Goal: Information Seeking & Learning: Check status

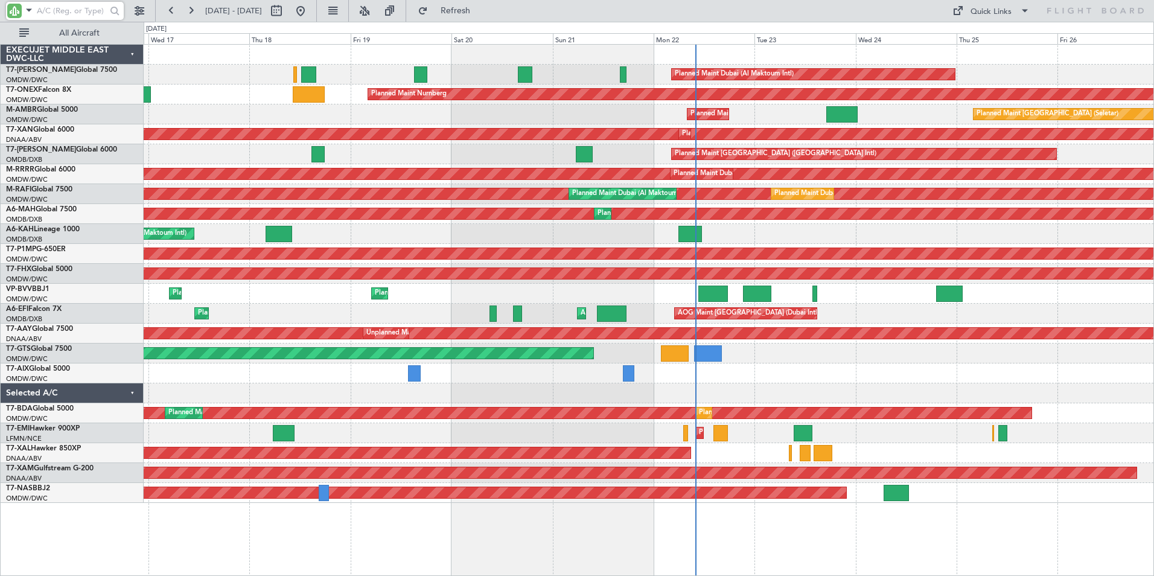
click at [55, 14] on input "text" at bounding box center [71, 11] width 69 height 18
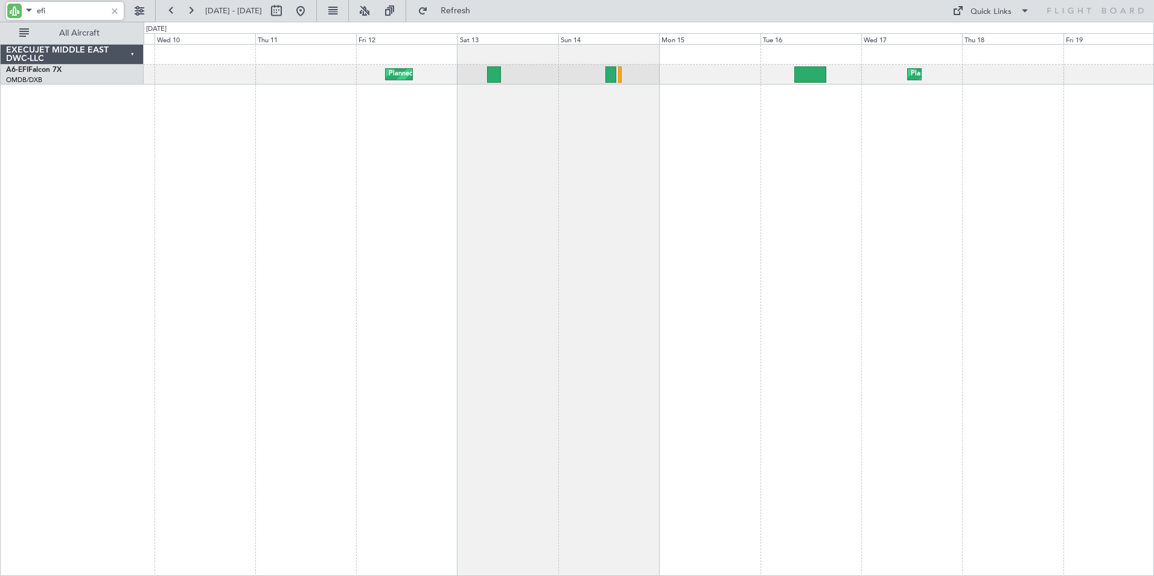
click at [1154, 287] on html "efi [DATE] - [DATE] Refresh Quick Links All Aircraft Planned Maint [GEOGRAPHIC_…" at bounding box center [577, 288] width 1154 height 576
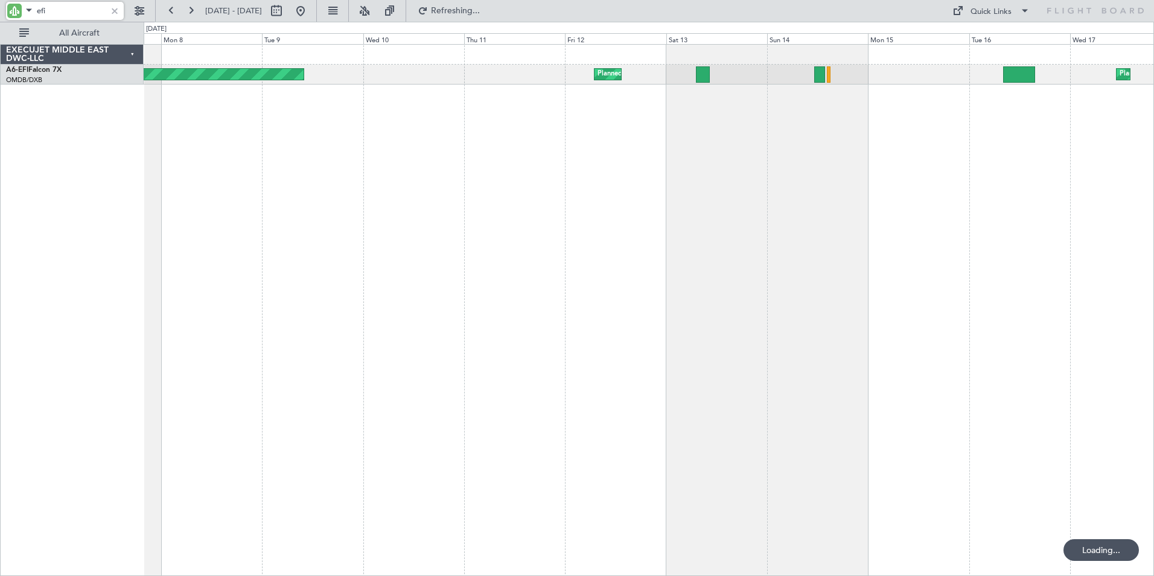
click at [800, 232] on div "Planned Maint [GEOGRAPHIC_DATA] ([GEOGRAPHIC_DATA]) Planned Maint [GEOGRAPHIC_D…" at bounding box center [649, 310] width 1011 height 532
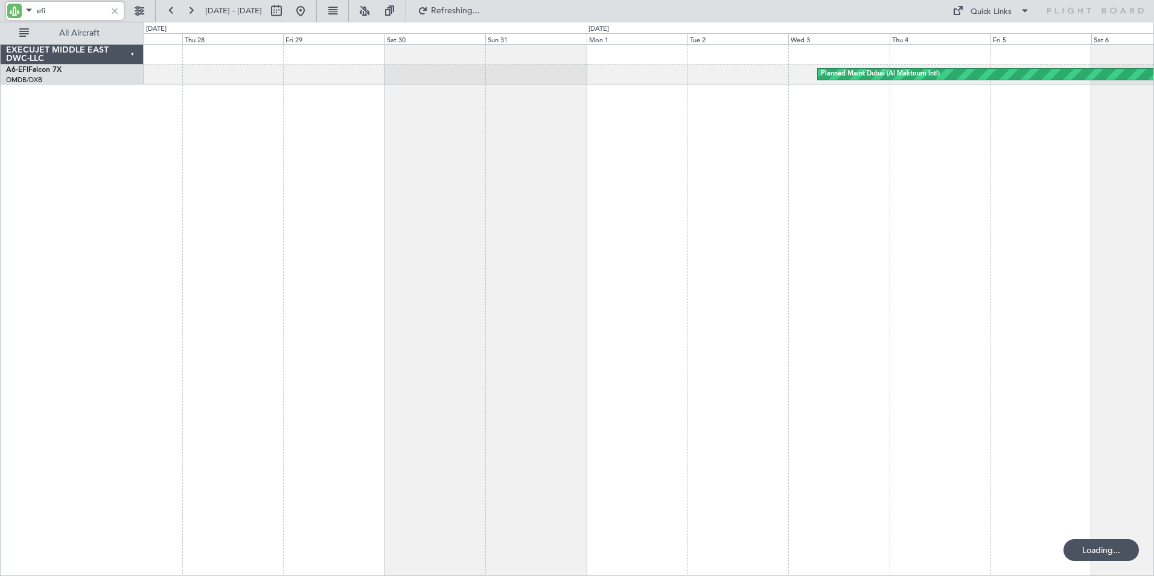
click at [777, 281] on div "Planned Maint Dubai (Al Maktoum Intl)" at bounding box center [649, 310] width 1011 height 532
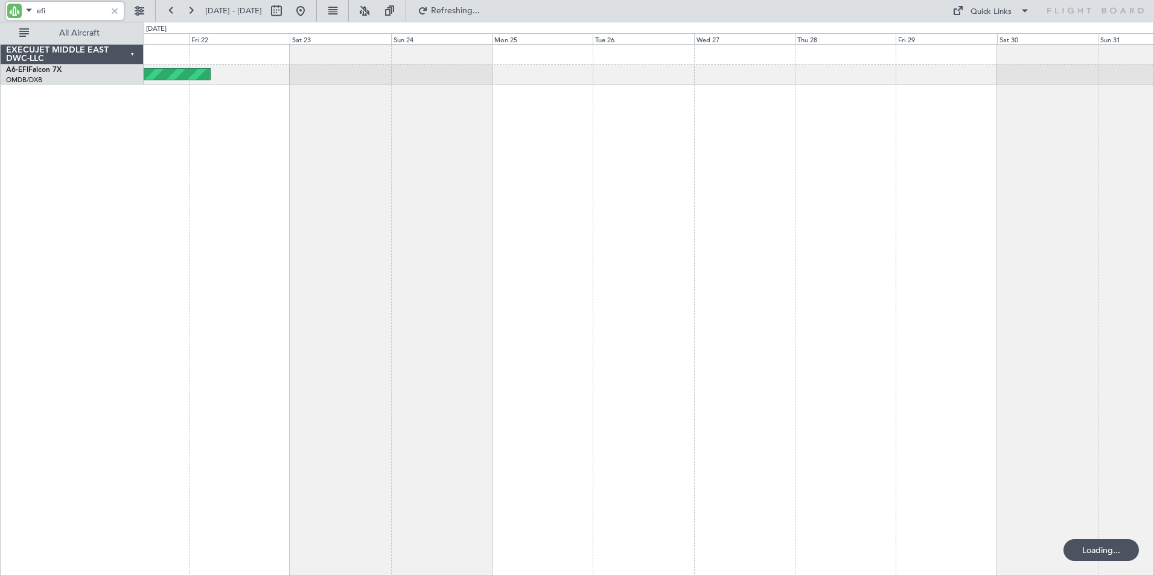
click at [786, 278] on div "Planned Maint Dubai (Al Maktoum Intl)" at bounding box center [649, 310] width 1011 height 532
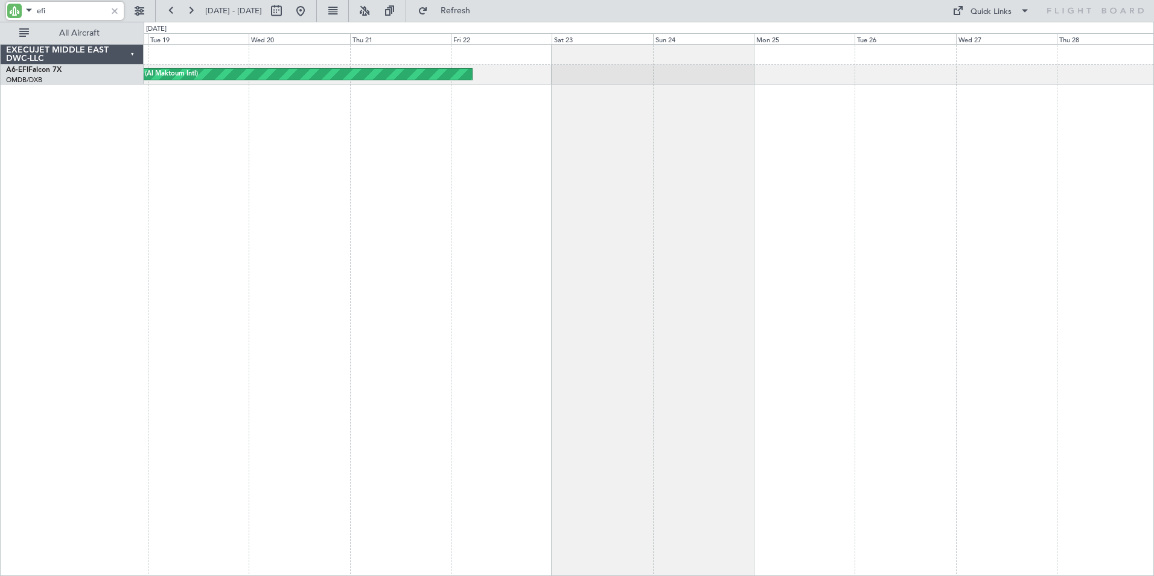
click at [850, 276] on div "Planned Maint Dubai (Al Maktoum Intl)" at bounding box center [649, 310] width 1011 height 532
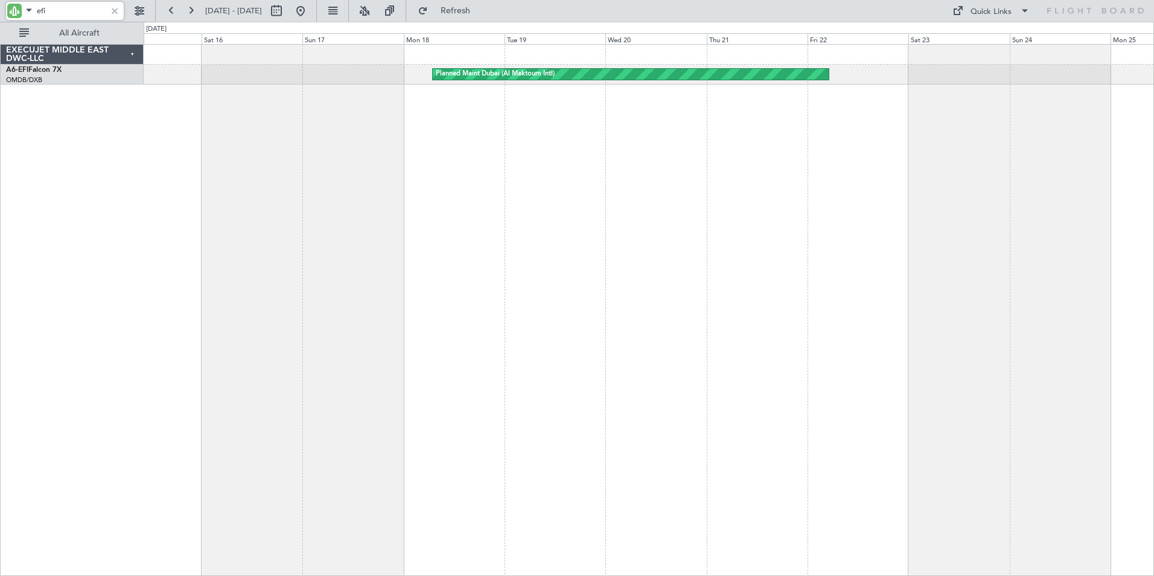
click at [765, 287] on div "Planned Maint Dubai (Al Maktoum Intl)" at bounding box center [649, 310] width 1011 height 532
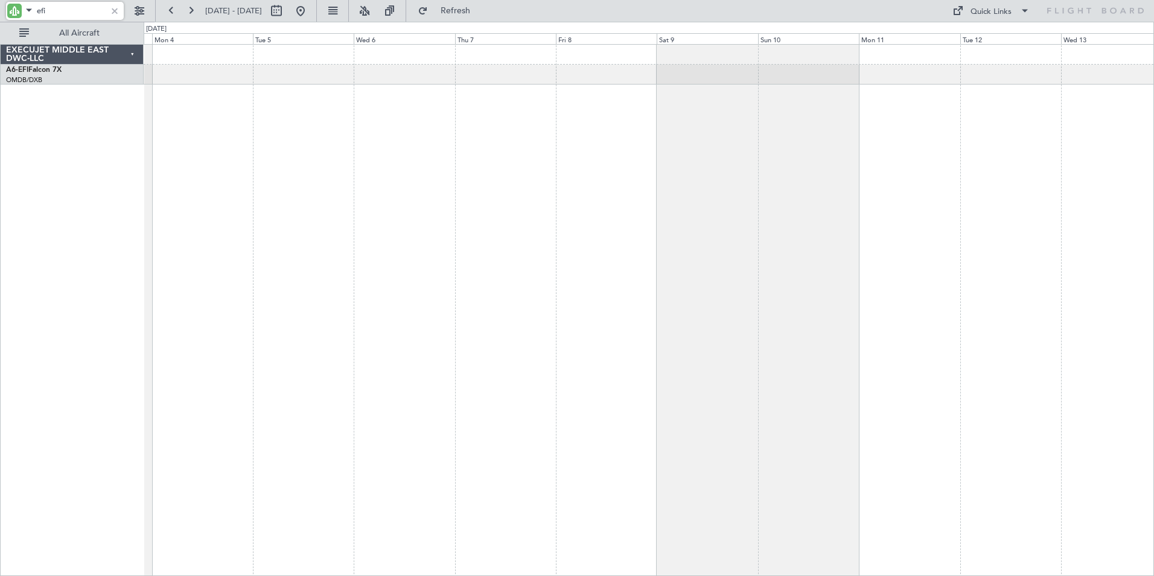
click at [795, 281] on div "EXECUJET MIDDLE EAST DWC-LLC A6-EFI Falcon 7X OMDB/DXB [GEOGRAPHIC_DATA] (Dubai…" at bounding box center [577, 299] width 1154 height 554
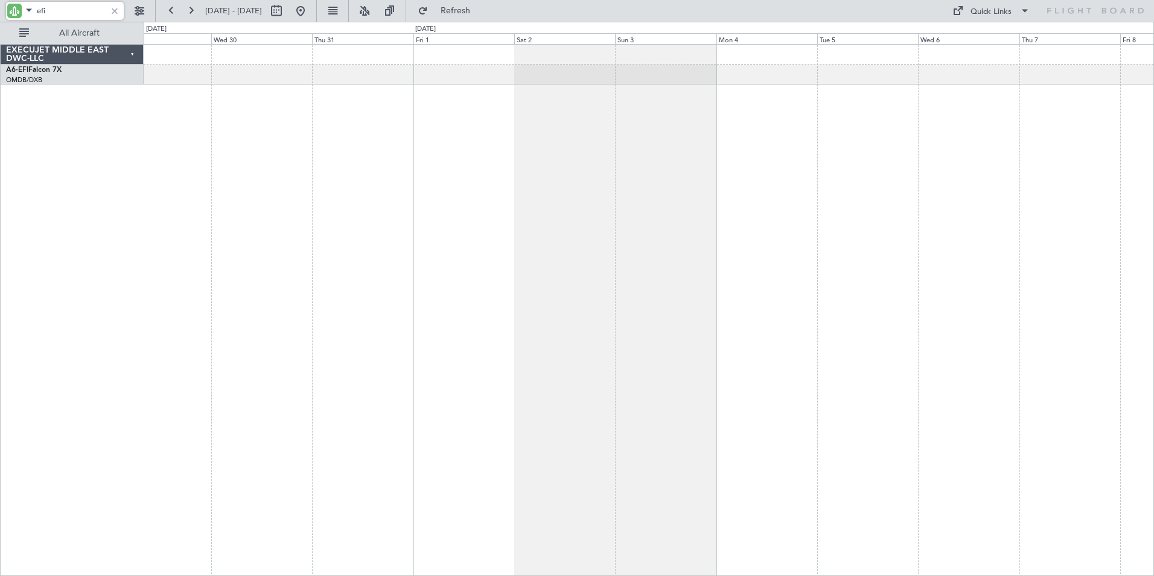
click at [852, 270] on div at bounding box center [649, 310] width 1011 height 532
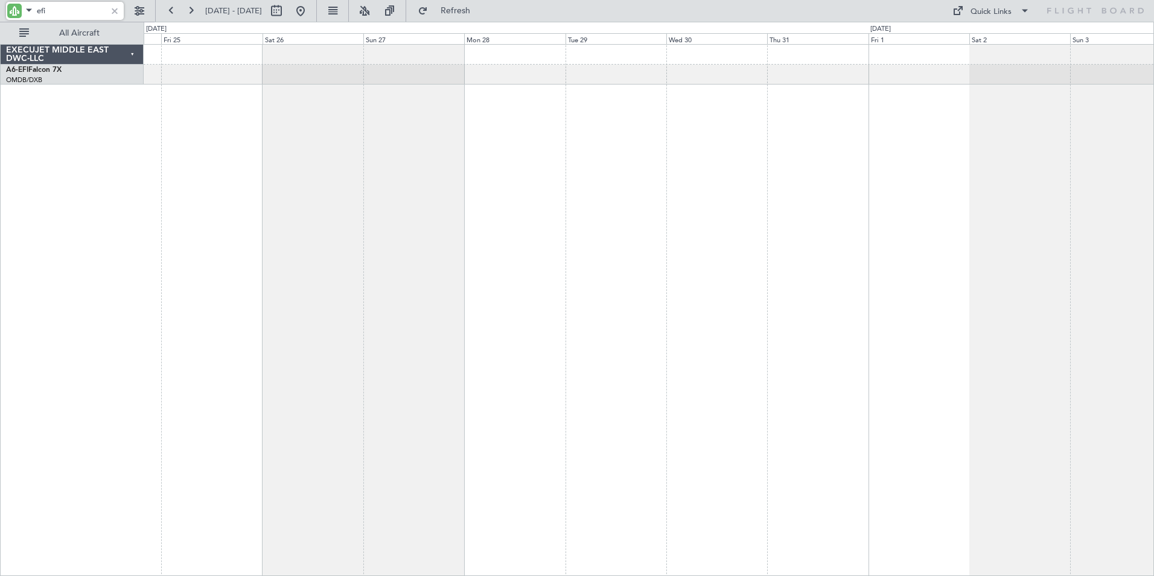
click at [1154, 283] on html "efi [DATE] - [DATE] Refresh Quick Links All Aircraft EXECUJET MIDDLE EAST DWC-L…" at bounding box center [577, 288] width 1154 height 576
click at [938, 264] on div at bounding box center [649, 310] width 1011 height 532
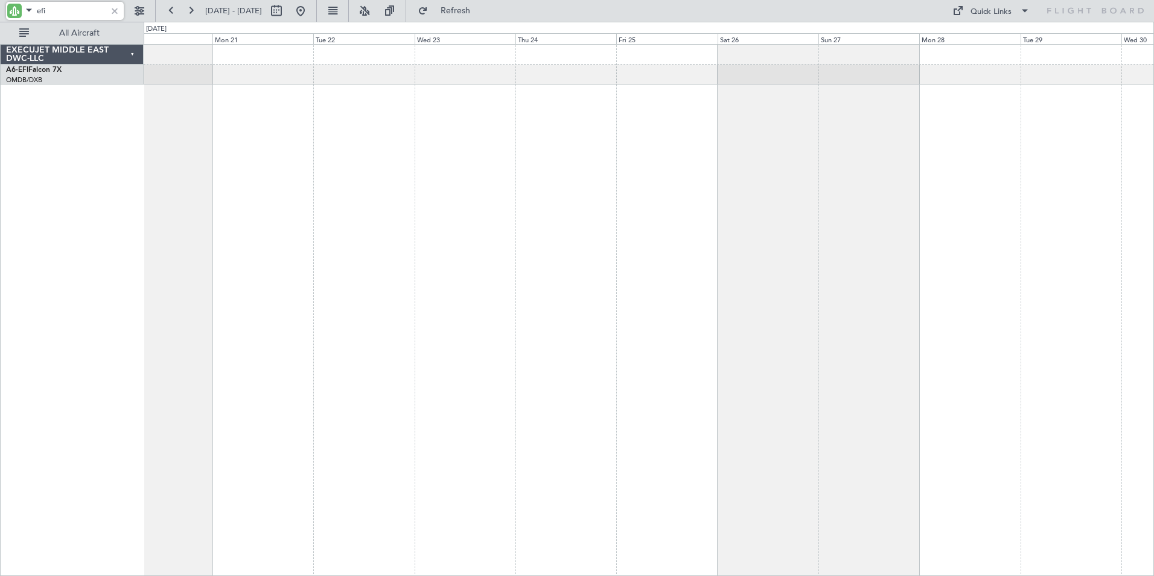
click at [936, 275] on div at bounding box center [649, 310] width 1011 height 532
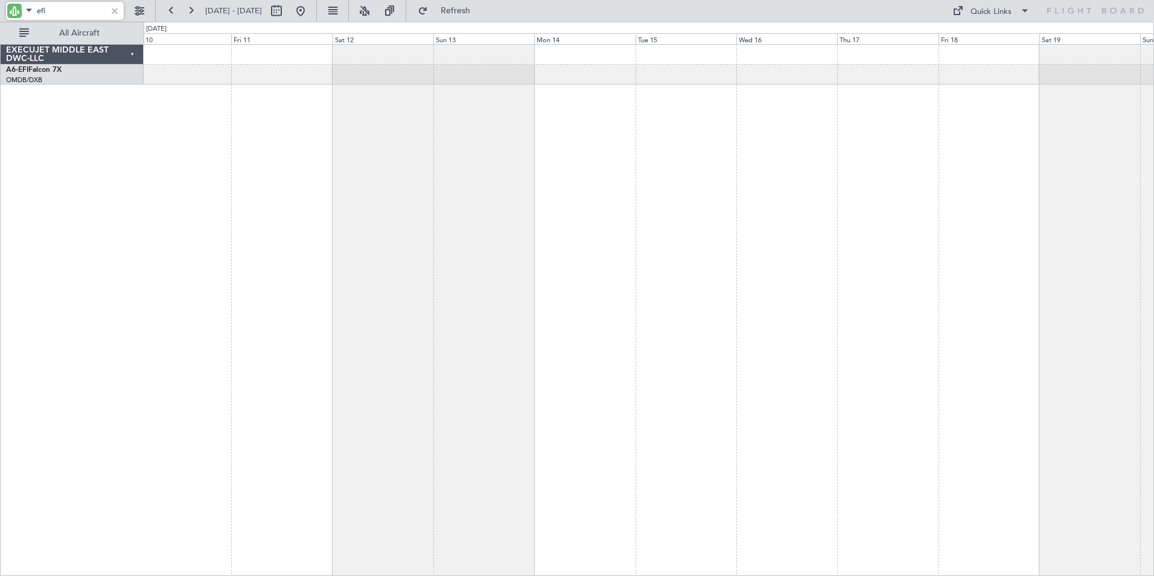
click at [1102, 266] on div at bounding box center [649, 310] width 1011 height 532
click at [1154, 267] on html "efi [DATE] - [DATE] Refresh Quick Links All Aircraft EXECUJET MIDDLE EAST DWC-L…" at bounding box center [577, 288] width 1154 height 576
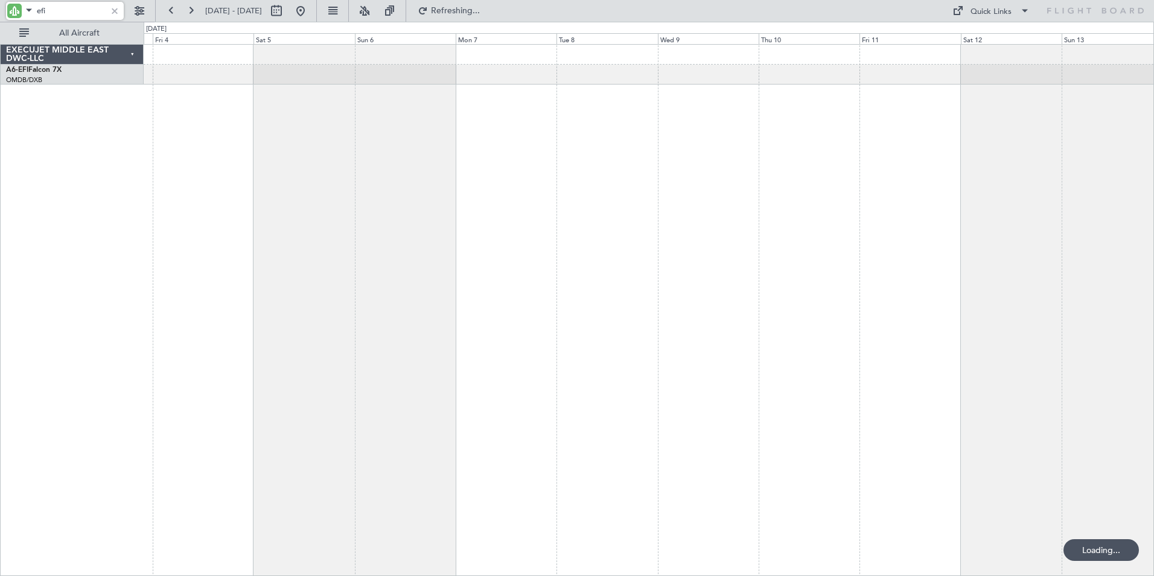
click at [995, 297] on div at bounding box center [649, 310] width 1011 height 532
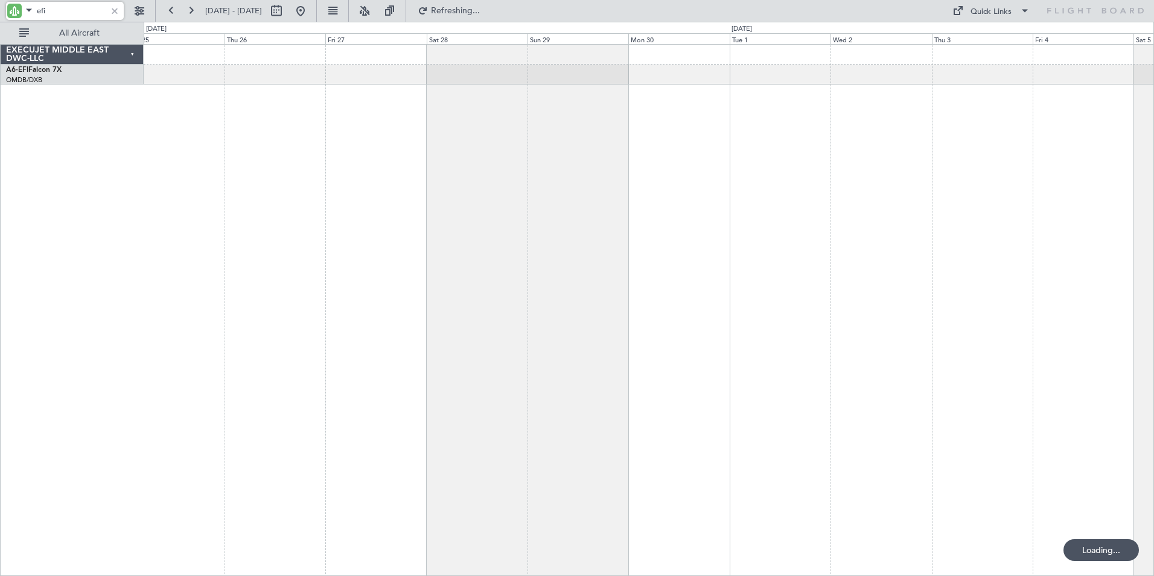
click at [910, 304] on div at bounding box center [649, 310] width 1011 height 532
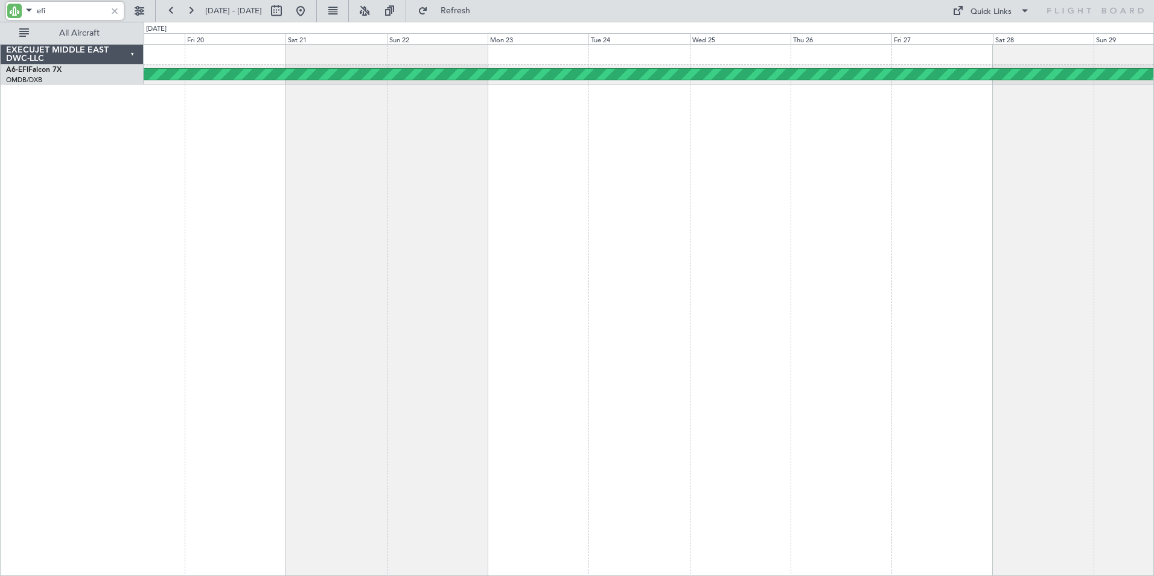
click at [913, 303] on div "Planned Maint [GEOGRAPHIC_DATA] ([GEOGRAPHIC_DATA])" at bounding box center [649, 310] width 1011 height 532
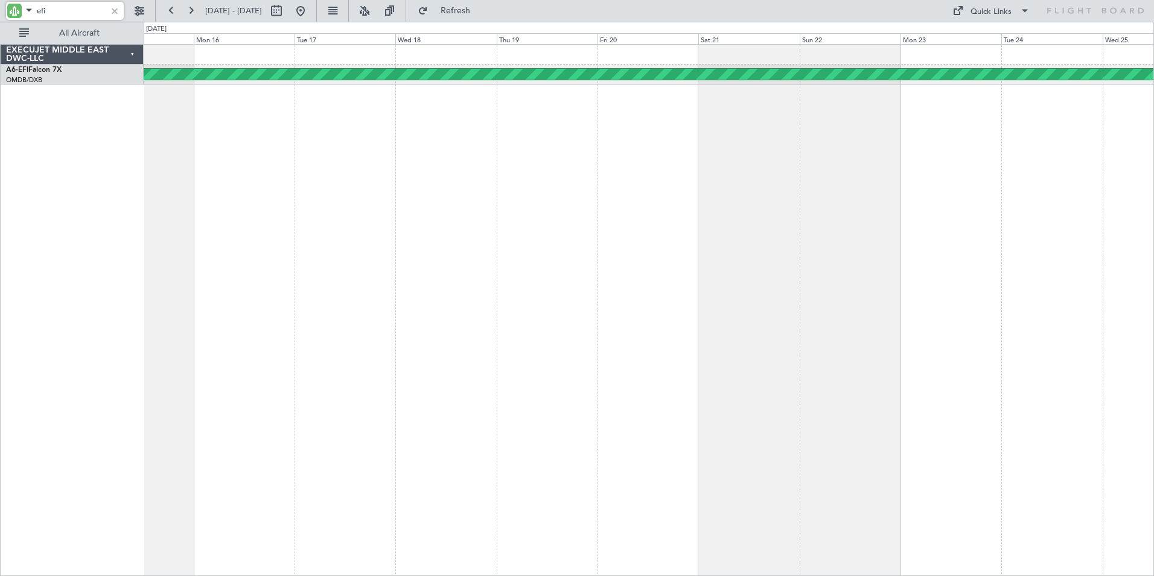
click at [836, 275] on div "Planned Maint [GEOGRAPHIC_DATA] ([GEOGRAPHIC_DATA])" at bounding box center [649, 310] width 1011 height 532
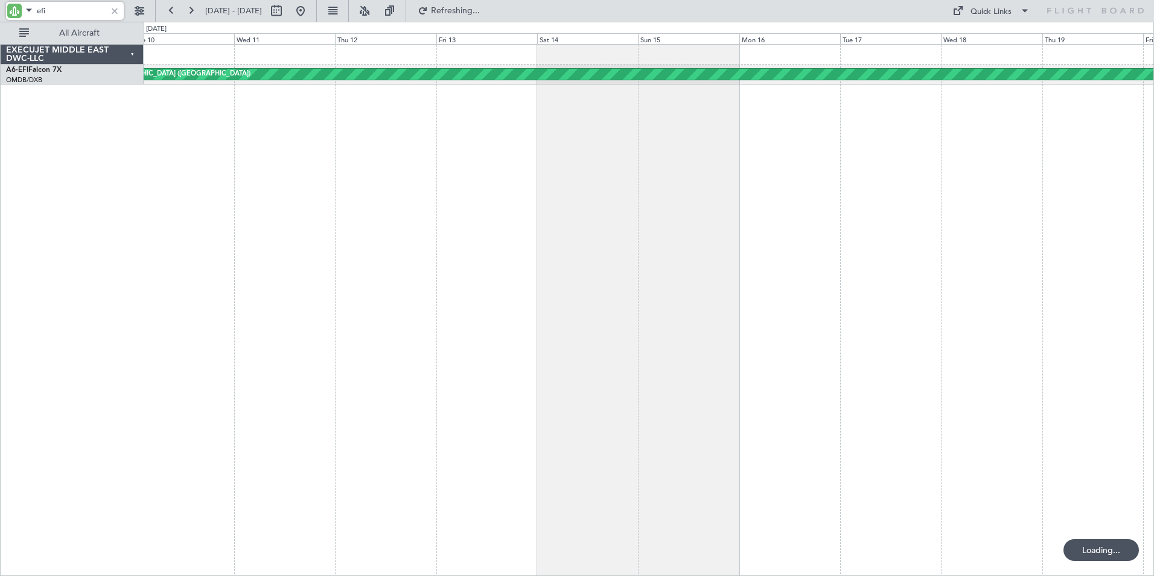
click at [852, 310] on div "Planned Maint [GEOGRAPHIC_DATA] ([GEOGRAPHIC_DATA])" at bounding box center [649, 310] width 1011 height 532
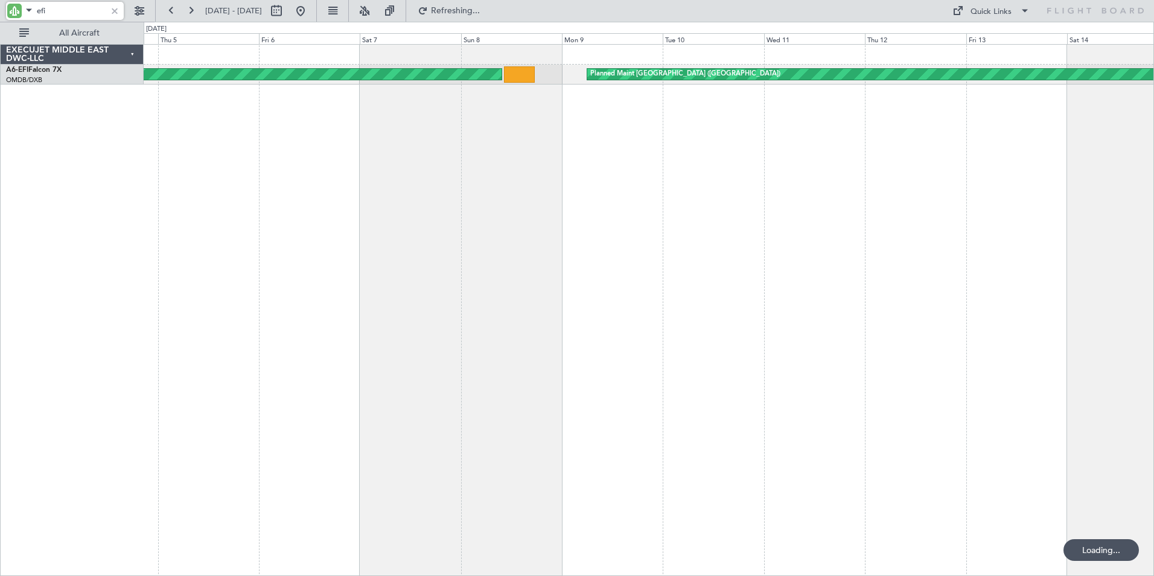
click at [861, 337] on div "Planned Maint [GEOGRAPHIC_DATA] ([GEOGRAPHIC_DATA]) Planned Maint [GEOGRAPHIC_D…" at bounding box center [649, 310] width 1011 height 532
type input "efi"
click at [115, 11] on div at bounding box center [114, 10] width 13 height 13
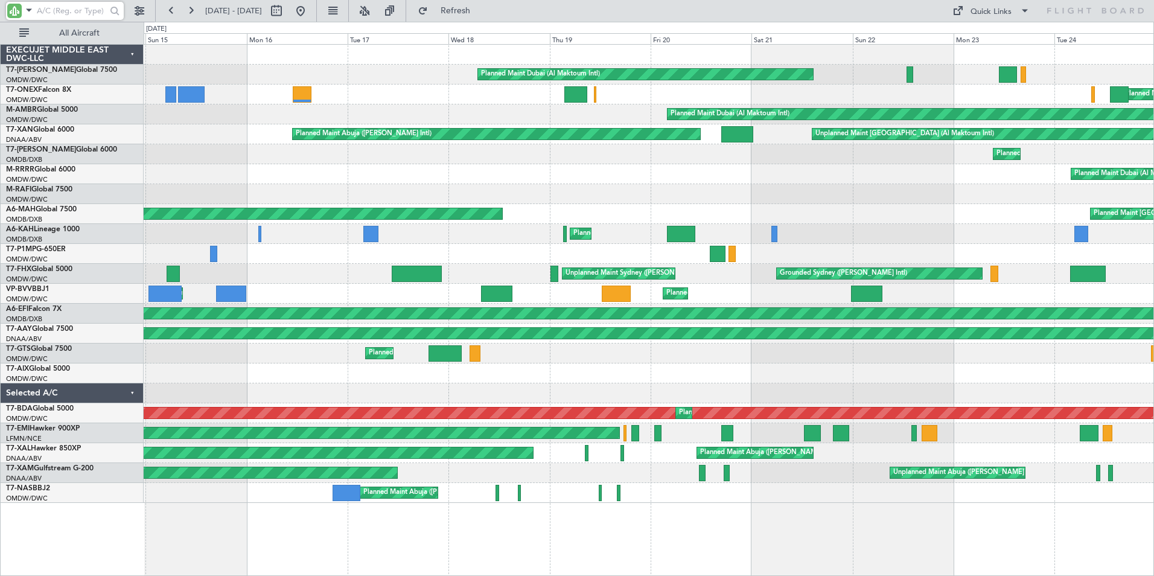
click at [0, 525] on html "[DATE] - [DATE] Refresh Quick Links All Aircraft Planned Maint [GEOGRAPHIC_DATA…" at bounding box center [577, 288] width 1154 height 576
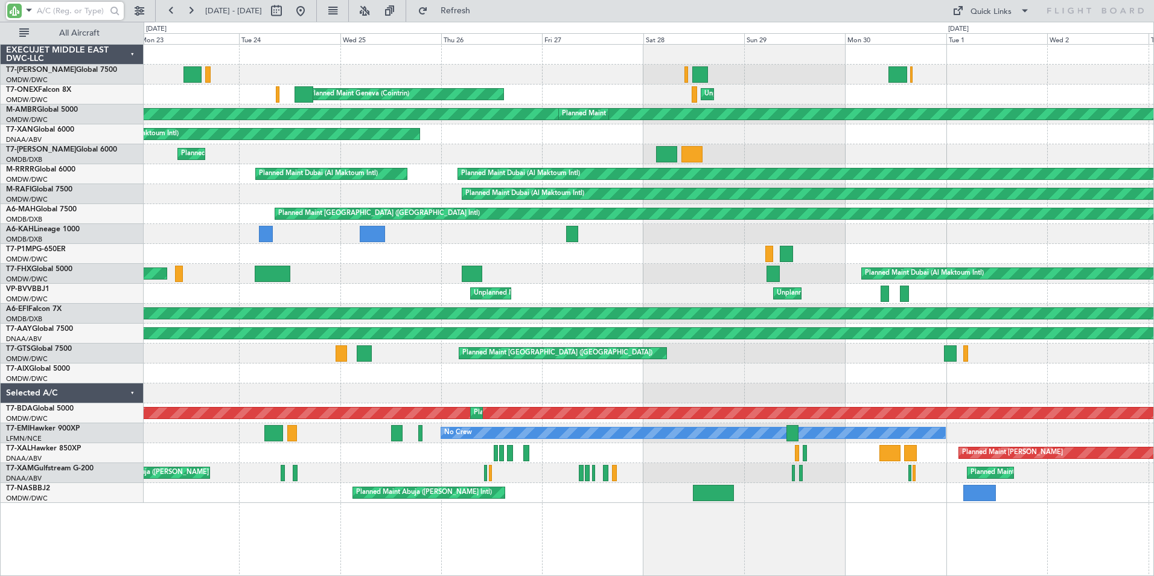
click at [0, 529] on html "[DATE] - [DATE] Refresh Quick Links All Aircraft Planned Maint [GEOGRAPHIC_DATA…" at bounding box center [577, 288] width 1154 height 576
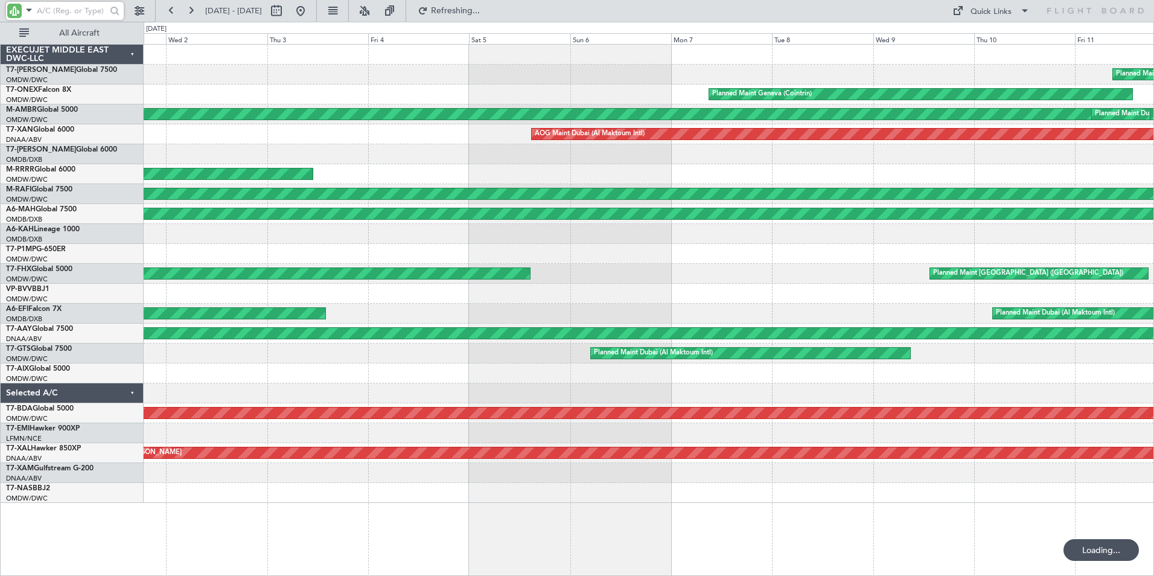
click at [0, 537] on html "[DATE] - [DATE] Refreshing... Quick Links All Aircraft Planned Maint [GEOGRAPHI…" at bounding box center [577, 288] width 1154 height 576
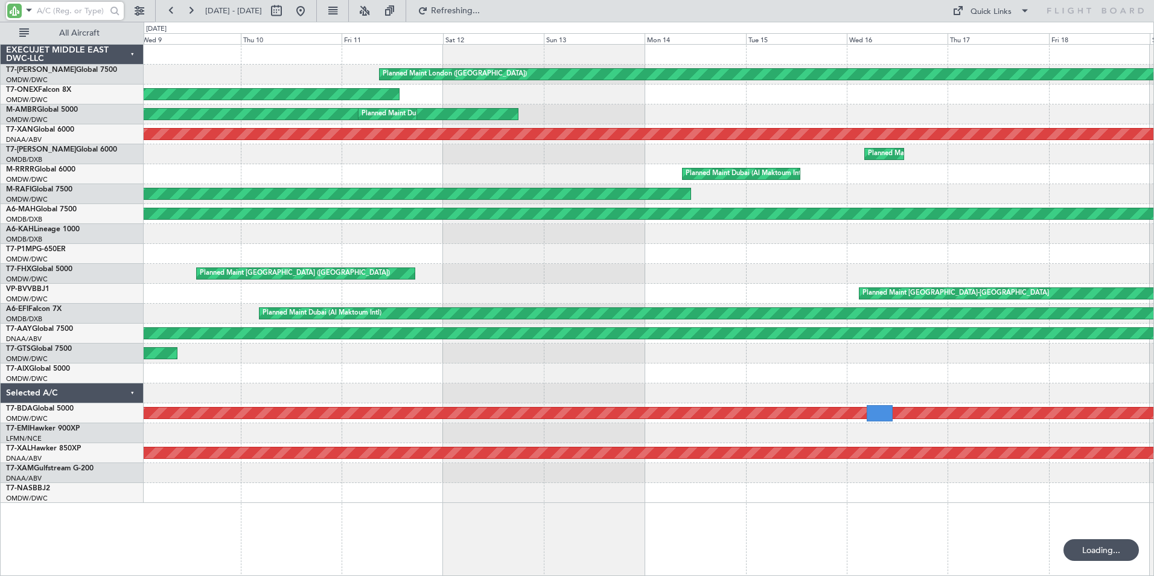
click at [16, 502] on div "Planned Maint London ([GEOGRAPHIC_DATA]) Planned Maint Geneva ([GEOGRAPHIC_DATA…" at bounding box center [577, 299] width 1154 height 554
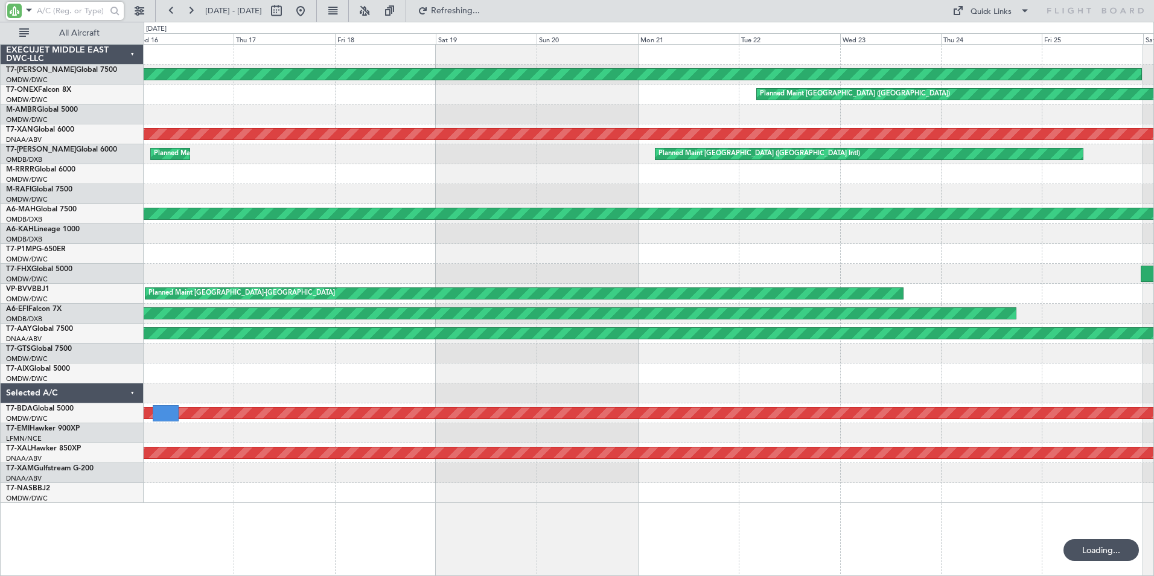
click at [7, 517] on div "Planned Maint London ([GEOGRAPHIC_DATA]) Planned Maint [GEOGRAPHIC_DATA] ([GEOG…" at bounding box center [577, 299] width 1154 height 554
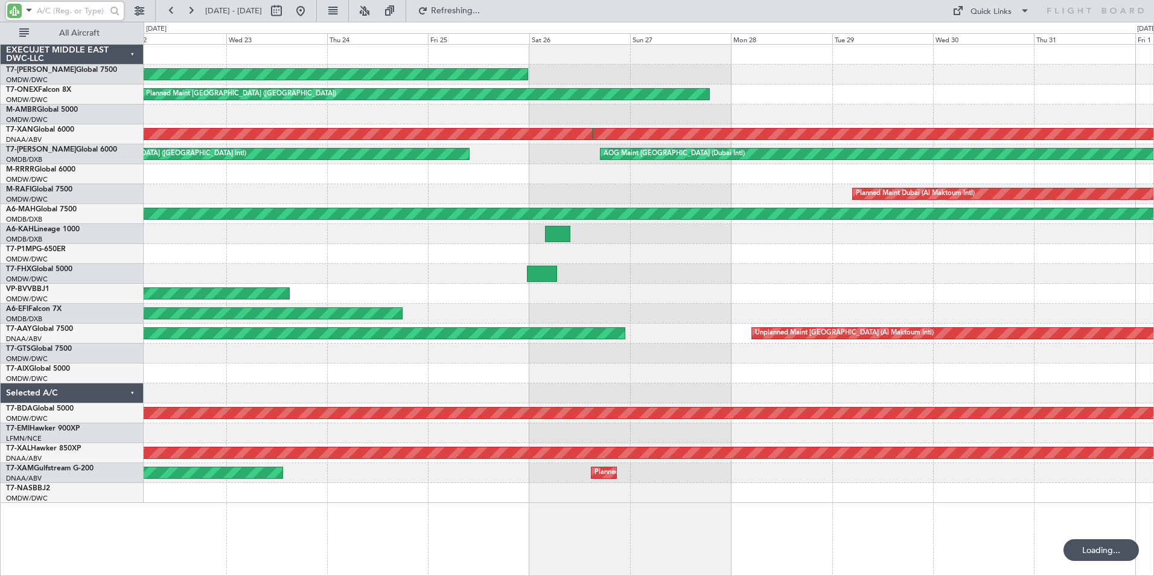
click at [42, 531] on div "Planned Maint London ([GEOGRAPHIC_DATA]) Planned Maint [GEOGRAPHIC_DATA] ([GEOG…" at bounding box center [577, 299] width 1154 height 554
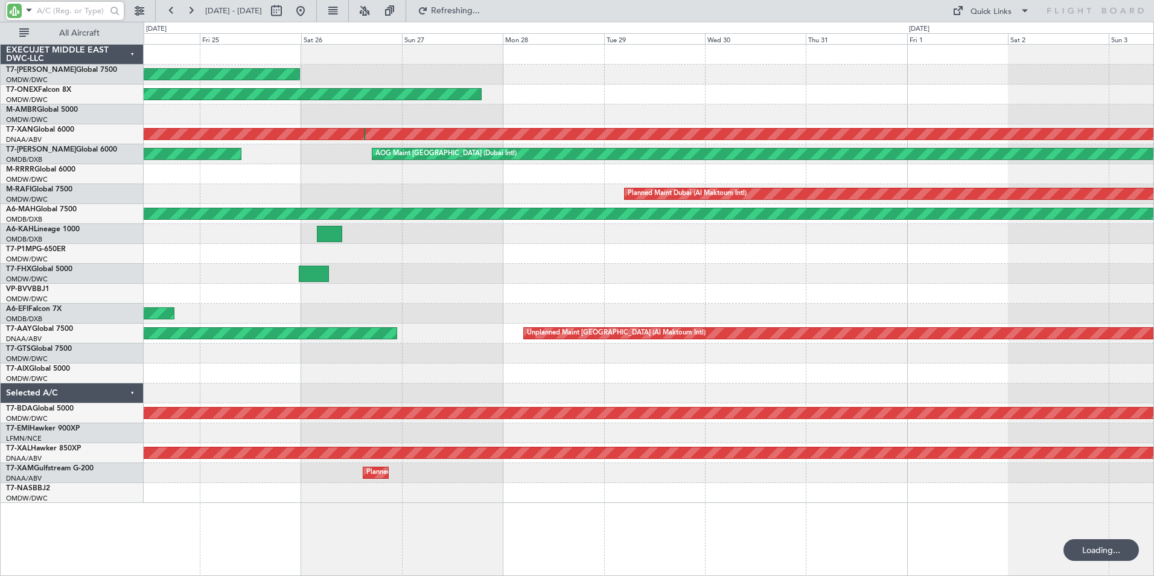
click at [0, 549] on html "[DATE] - [DATE] Refreshing... Quick Links All Aircraft Planned Maint [GEOGRAPHI…" at bounding box center [577, 288] width 1154 height 576
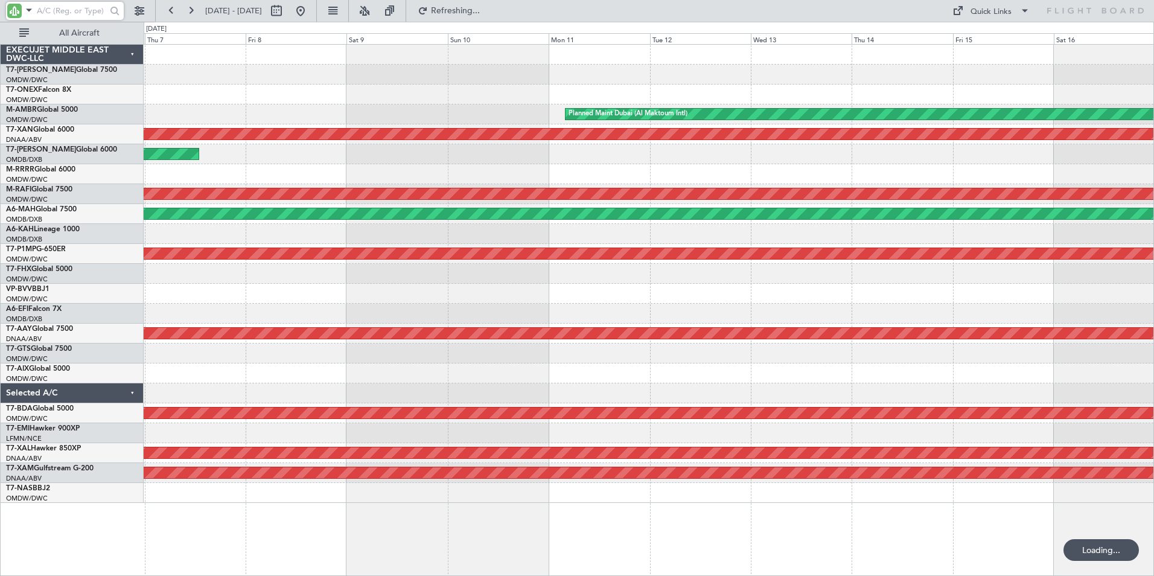
click at [197, 549] on div "Planned Maint Dubai (Al Maktoum Intl) AOG Maint [GEOGRAPHIC_DATA] (Al Maktoum I…" at bounding box center [649, 310] width 1011 height 532
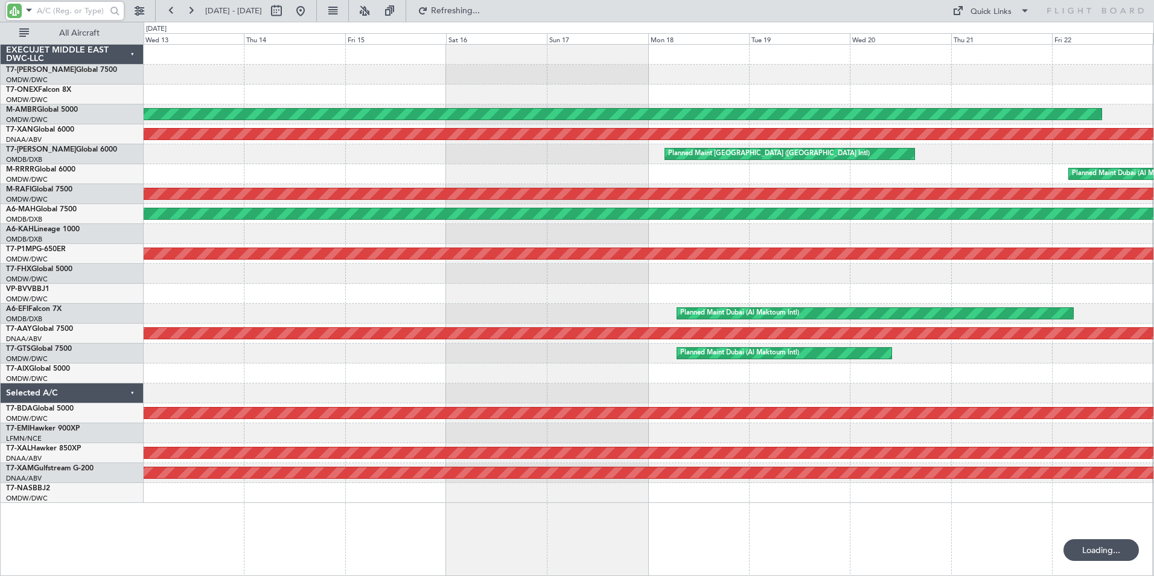
click at [147, 570] on div "Planned Maint Dubai (Al Maktoum Intl) AOG Maint [GEOGRAPHIC_DATA] (Al Maktoum I…" at bounding box center [649, 310] width 1011 height 532
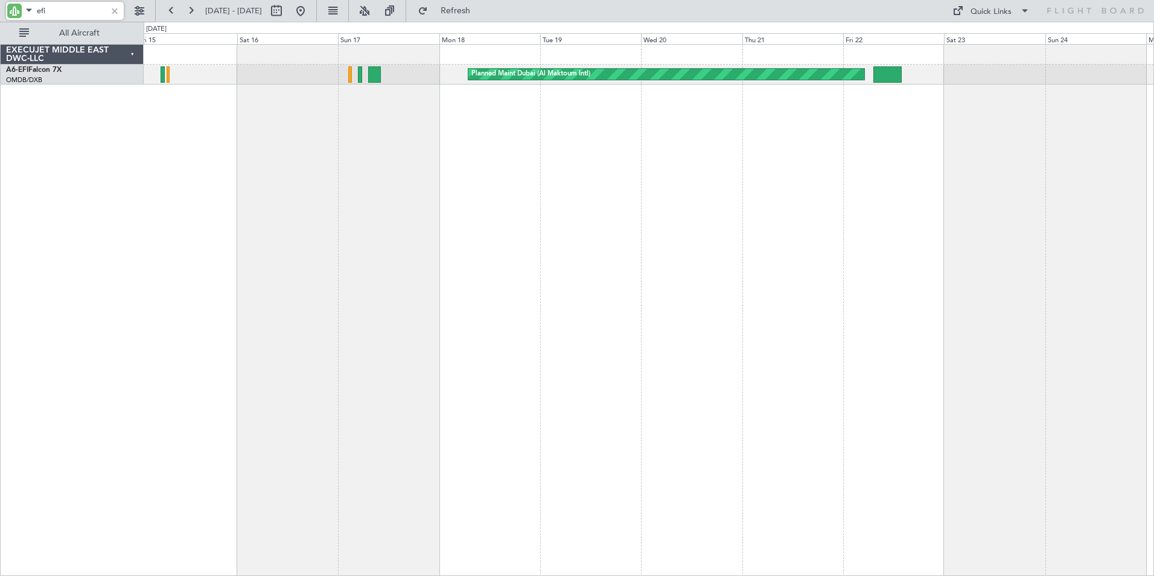
click at [104, 276] on div "Planned Maint Dubai (Al Maktoum Intl) AOG Maint [GEOGRAPHIC_DATA] (Dubai Intl) …" at bounding box center [577, 299] width 1154 height 554
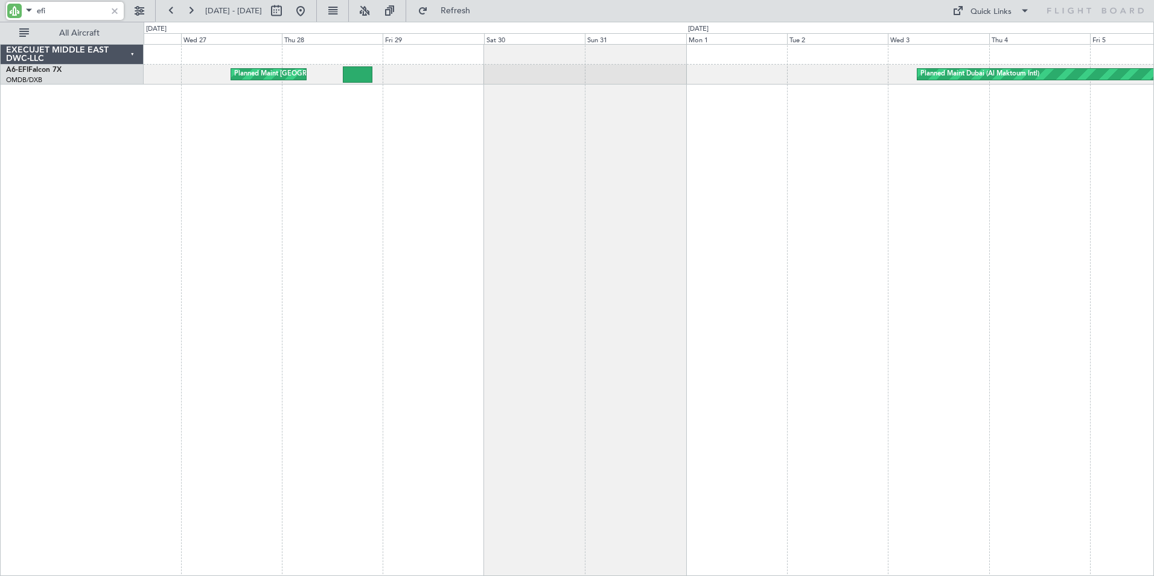
click at [322, 316] on div "Planned Maint [GEOGRAPHIC_DATA] ([GEOGRAPHIC_DATA] Intl) Planned Maint [GEOGRAP…" at bounding box center [649, 310] width 1011 height 532
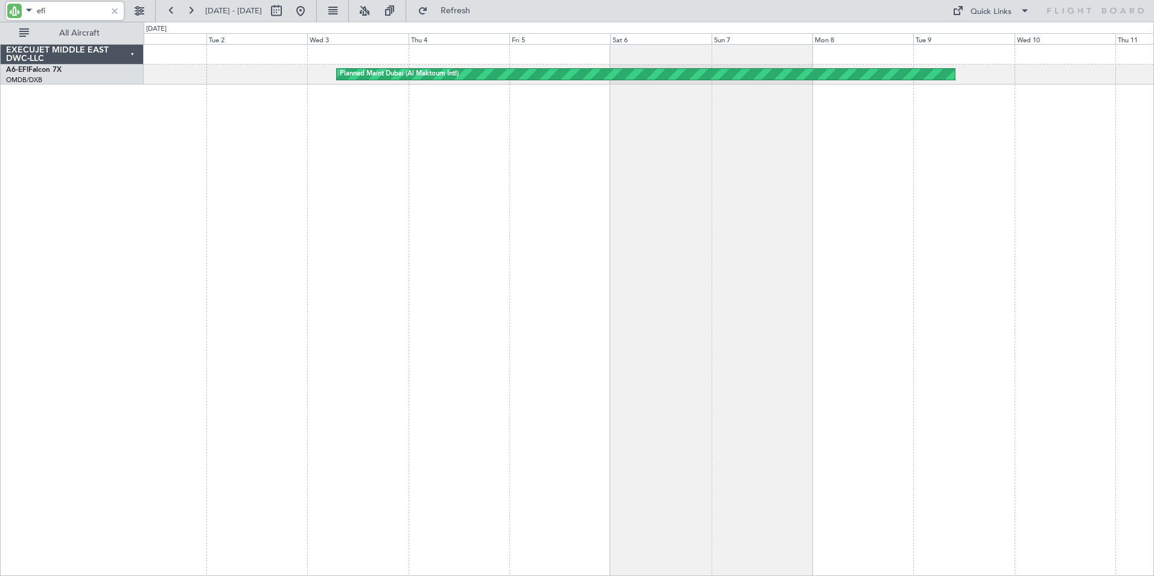
click at [346, 297] on div "Planned Maint Dubai (Al Maktoum Intl)" at bounding box center [649, 310] width 1011 height 532
click at [465, 308] on div "Planned Maint Dubai (Al Maktoum Intl)" at bounding box center [649, 310] width 1011 height 532
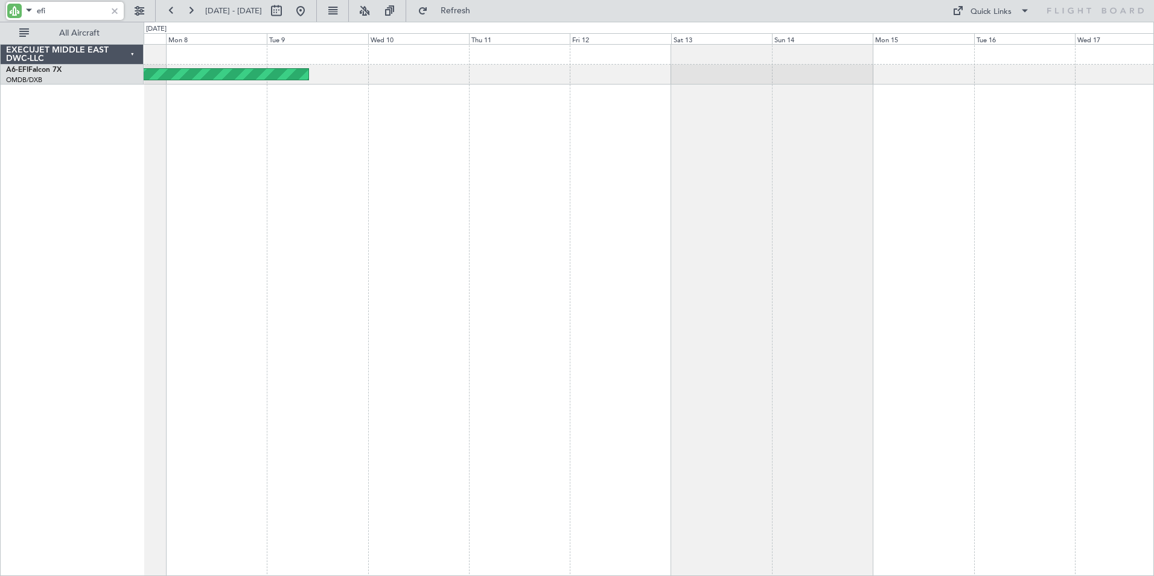
click at [549, 293] on div "Planned Maint Dubai (Al Maktoum Intl)" at bounding box center [649, 310] width 1011 height 532
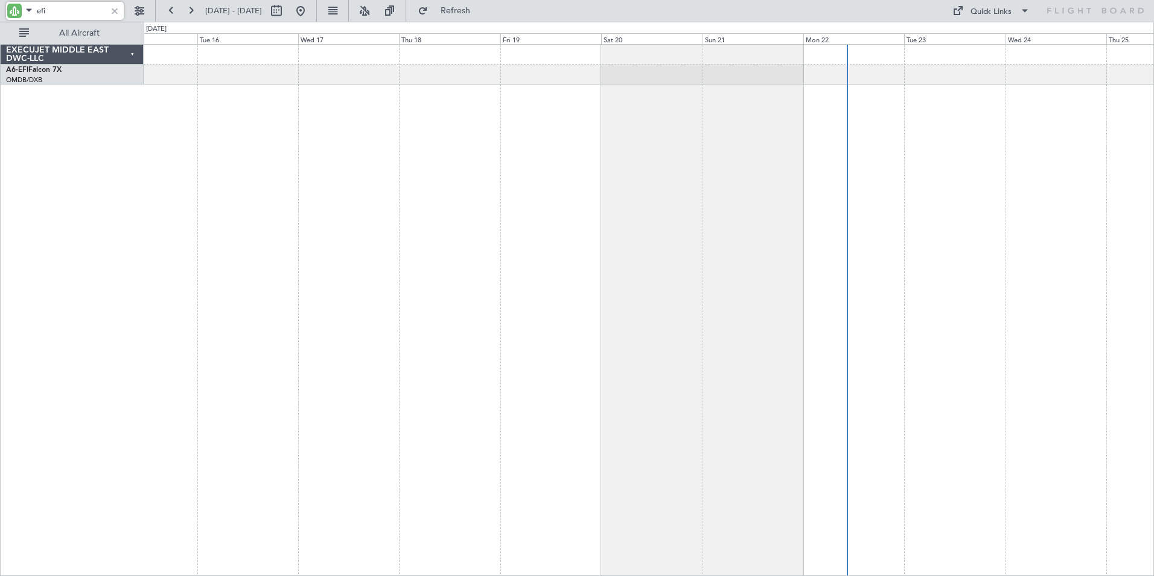
click at [511, 295] on div at bounding box center [649, 310] width 1011 height 532
drag, startPoint x: 50, startPoint y: 11, endPoint x: 0, endPoint y: 11, distance: 50.1
click at [0, 11] on div "efi" at bounding box center [77, 11] width 155 height 22
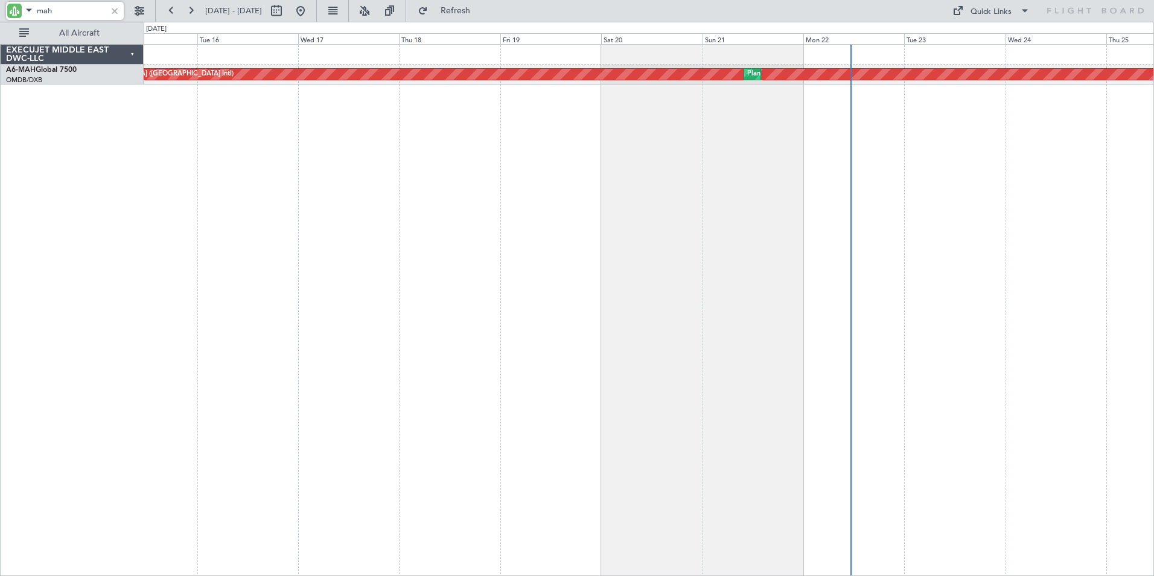
drag, startPoint x: 66, startPoint y: 13, endPoint x: 15, endPoint y: 8, distance: 51.5
click at [15, 8] on div "mah" at bounding box center [65, 11] width 118 height 18
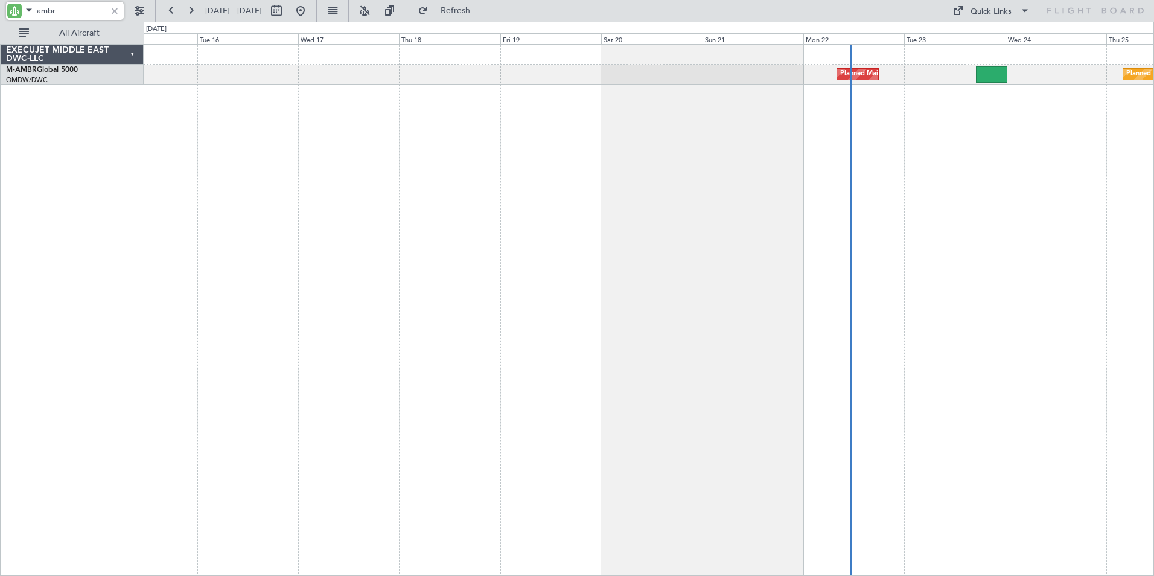
drag, startPoint x: 68, startPoint y: 11, endPoint x: 8, endPoint y: 13, distance: 59.8
click at [8, 13] on div "ambr" at bounding box center [65, 11] width 118 height 18
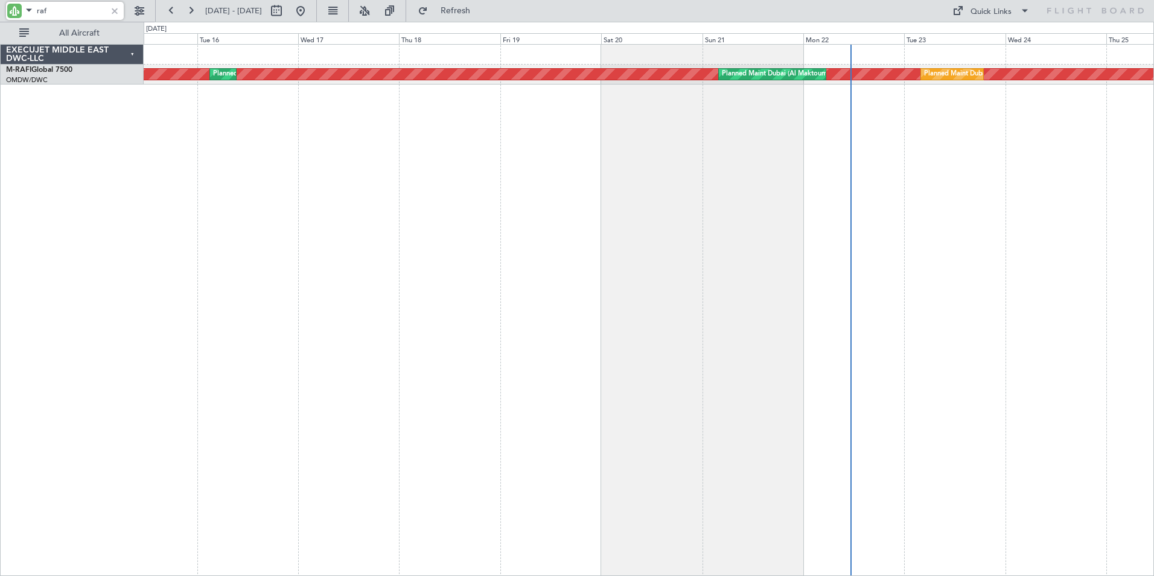
drag, startPoint x: 43, startPoint y: 10, endPoint x: -2, endPoint y: 10, distance: 45.3
click at [0, 10] on html "raf [DATE] - [DATE] Refresh Quick Links All Aircraft Planned Maint [GEOGRAPHIC_…" at bounding box center [577, 288] width 1154 height 576
click at [802, 389] on div "Planned Maint Dubai (Al Maktoum Intl) Planned Maint [GEOGRAPHIC_DATA] (Al Makto…" at bounding box center [649, 310] width 1011 height 532
drag, startPoint x: 62, startPoint y: 13, endPoint x: -2, endPoint y: 12, distance: 64.0
click at [0, 12] on html "rrrr [DATE] - [DATE] Refresh Quick Links All Aircraft Planned Maint [GEOGRAPHIC…" at bounding box center [577, 288] width 1154 height 576
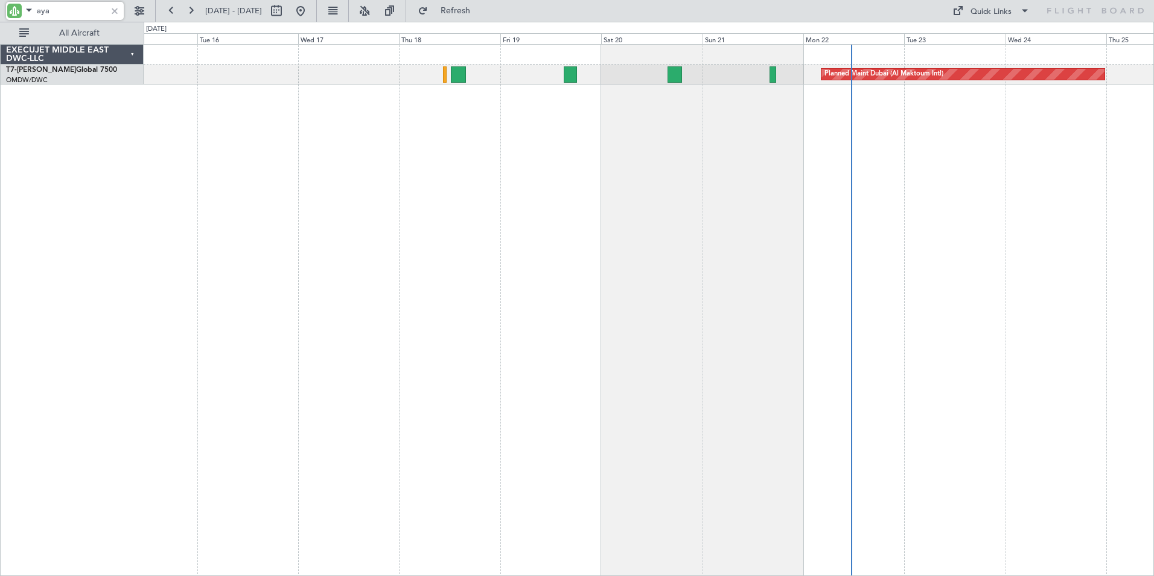
drag, startPoint x: 53, startPoint y: 14, endPoint x: 7, endPoint y: 14, distance: 46.5
click at [12, 14] on div "aya" at bounding box center [65, 11] width 118 height 18
drag, startPoint x: 62, startPoint y: 7, endPoint x: 0, endPoint y: 20, distance: 63.6
click at [0, 20] on html "azizi [DATE] - [DATE] Refresh Quick Links All Aircraft Planned Maint [GEOGRAPHI…" at bounding box center [577, 288] width 1154 height 576
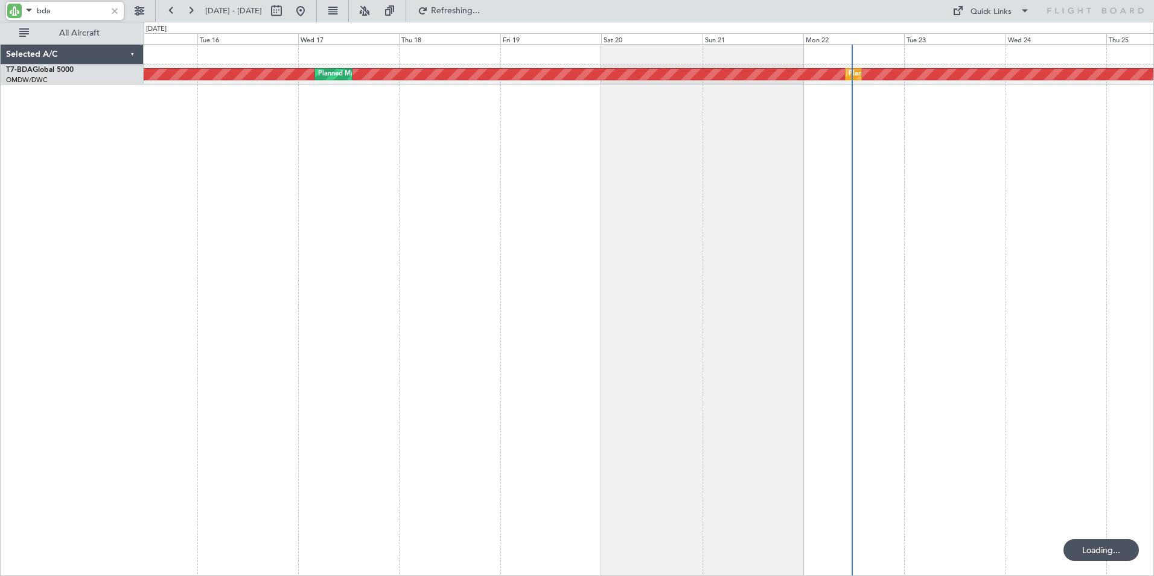
drag, startPoint x: 60, startPoint y: 13, endPoint x: 23, endPoint y: 10, distance: 37.0
click at [23, 10] on div "bda" at bounding box center [65, 11] width 118 height 18
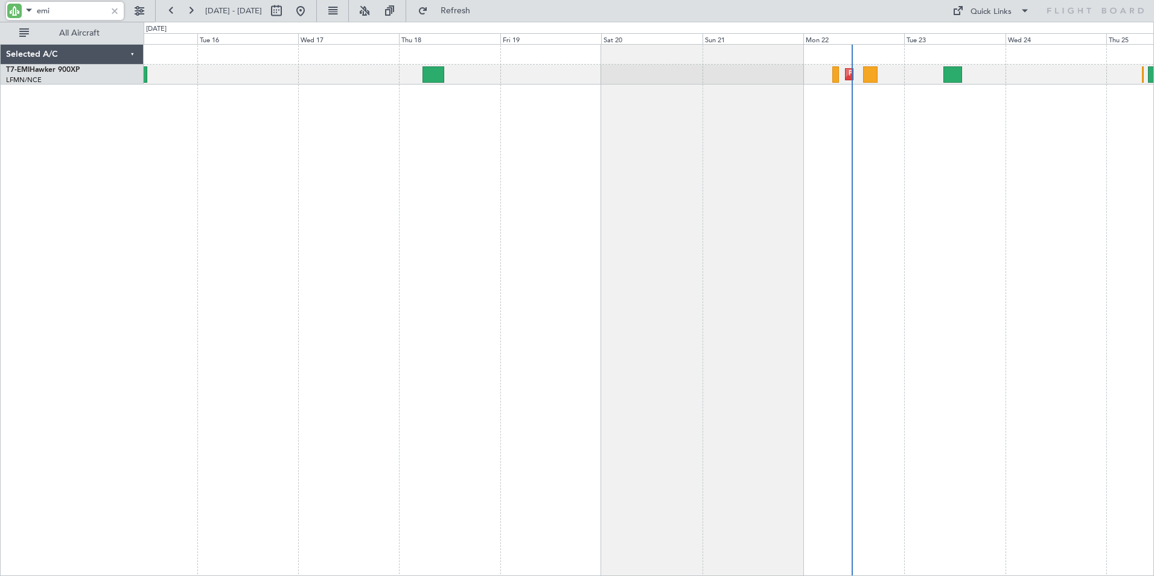
drag, startPoint x: 60, startPoint y: 11, endPoint x: -2, endPoint y: 10, distance: 62.8
click at [0, 10] on html "emi [DATE] - [DATE] Refresh Quick Links All Aircraft Planned Maint [GEOGRAPHIC_…" at bounding box center [577, 288] width 1154 height 576
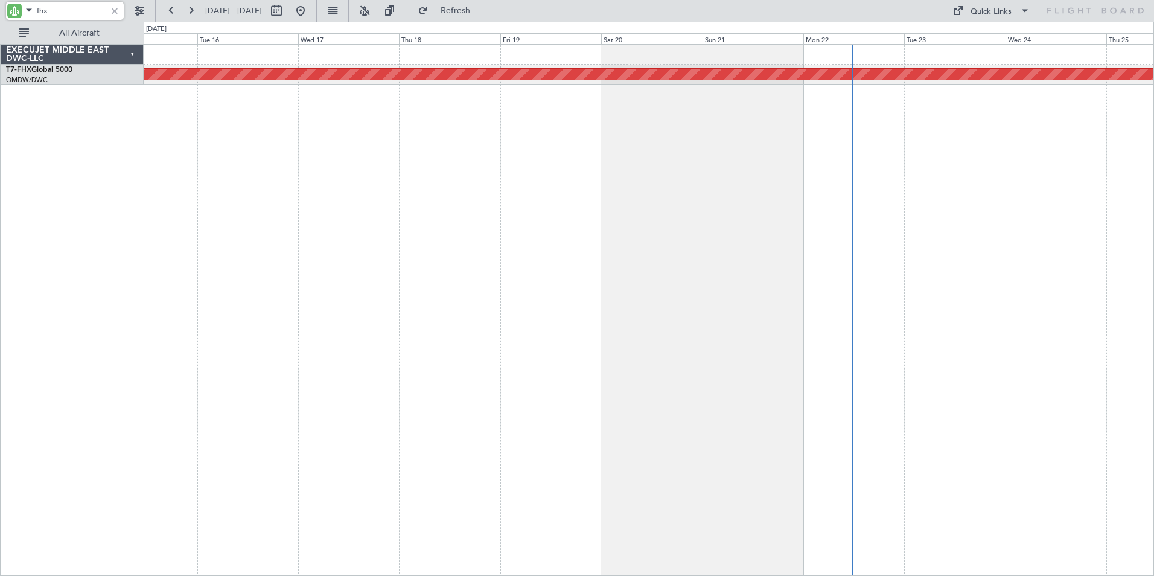
drag, startPoint x: 68, startPoint y: 10, endPoint x: -2, endPoint y: 18, distance: 71.0
click at [0, 18] on html "fhx [DATE] - [DATE] Refresh Quick Links All Aircraft Planned Maint [GEOGRAPHIC_…" at bounding box center [577, 288] width 1154 height 576
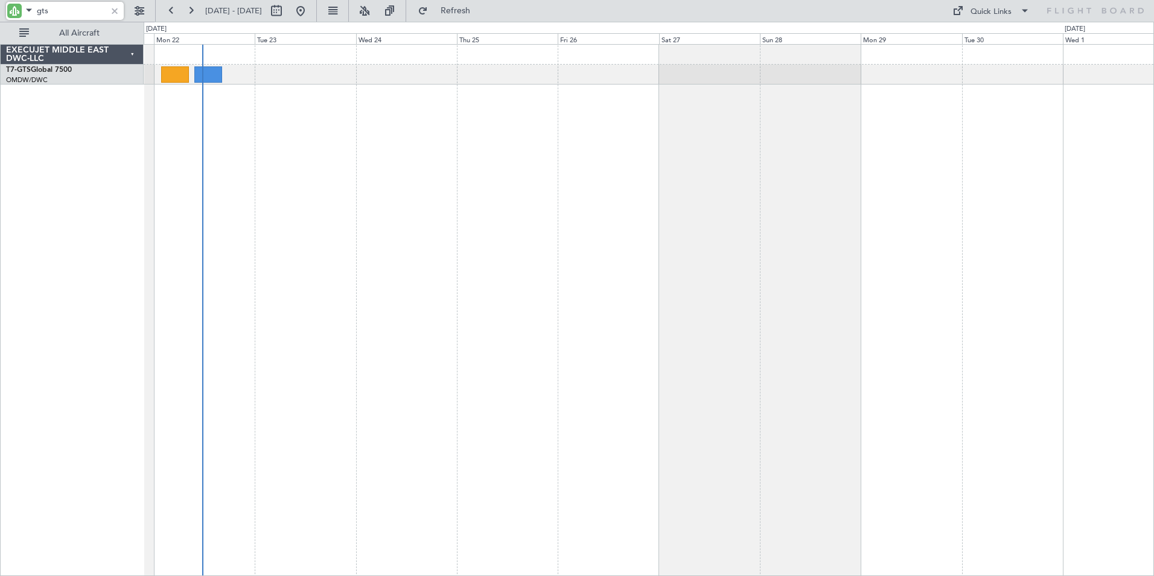
click at [323, 297] on div "AOG Maint [GEOGRAPHIC_DATA] (Seletar)" at bounding box center [649, 310] width 1011 height 532
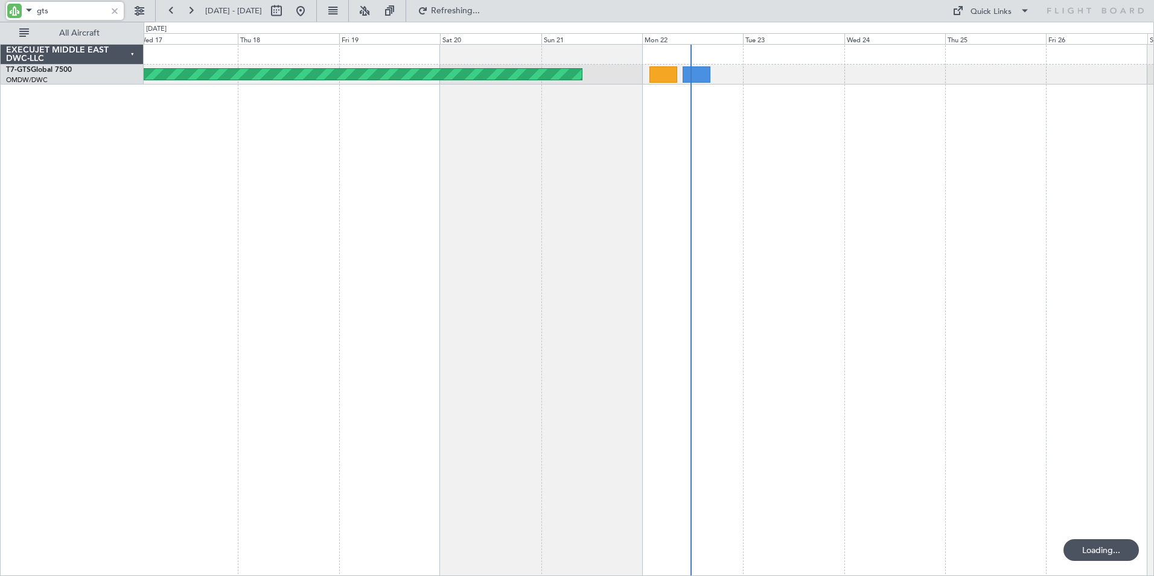
click at [1105, 278] on div "AOG Maint [GEOGRAPHIC_DATA] (Seletar)" at bounding box center [649, 310] width 1011 height 532
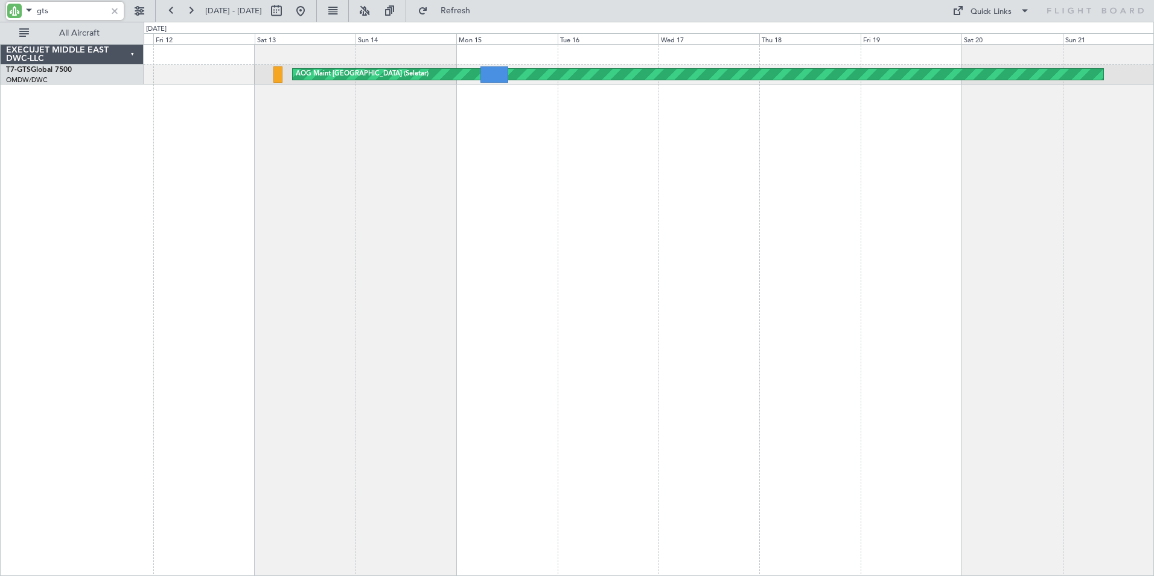
click at [744, 255] on div "AOG Maint [GEOGRAPHIC_DATA] (Seletar)" at bounding box center [649, 310] width 1011 height 532
type input "gts"
